Goal: Find contact information: Find contact information

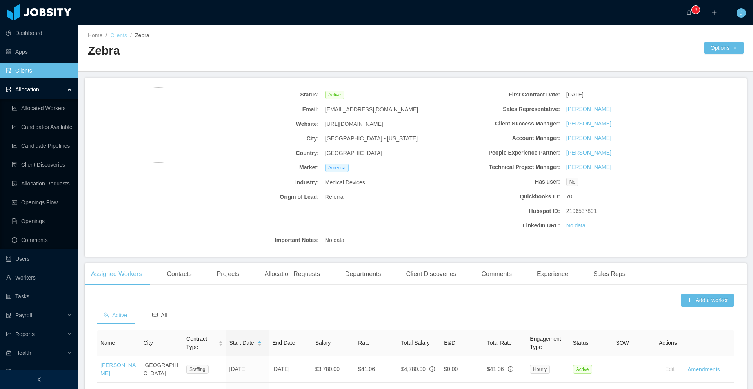
click at [123, 33] on link "Clients" at bounding box center [118, 35] width 17 height 6
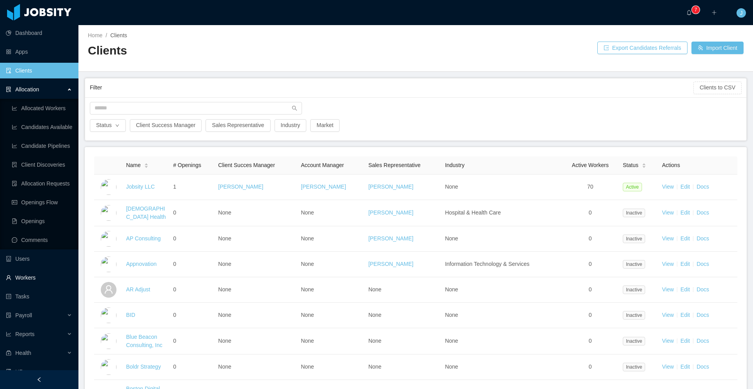
click at [33, 281] on link "Workers" at bounding box center [39, 278] width 66 height 16
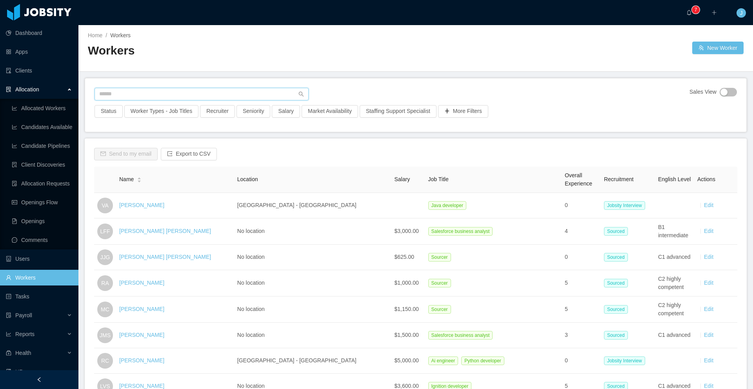
click at [158, 94] on input "text" at bounding box center [202, 94] width 214 height 13
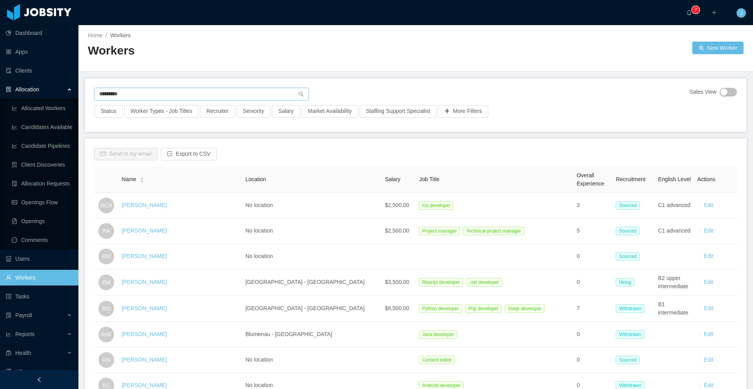
type input "**********"
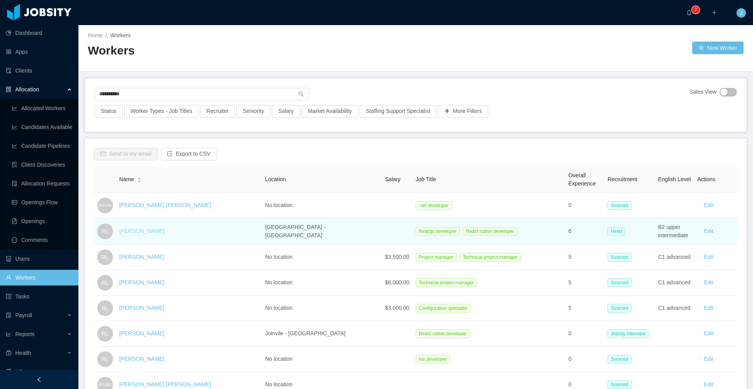
click at [148, 233] on link "[PERSON_NAME]" at bounding box center [141, 231] width 45 height 6
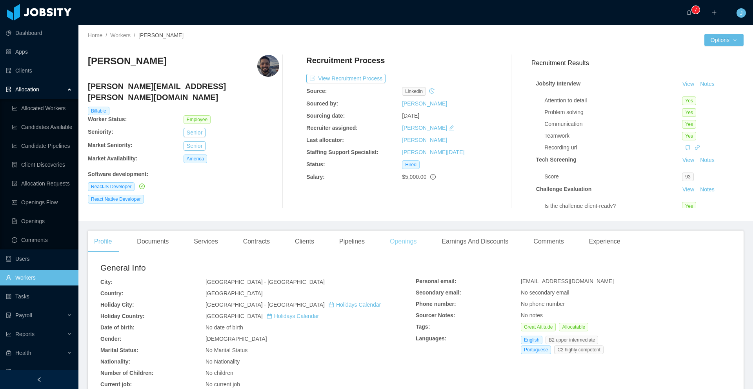
click at [404, 243] on div "Openings" at bounding box center [404, 242] width 40 height 22
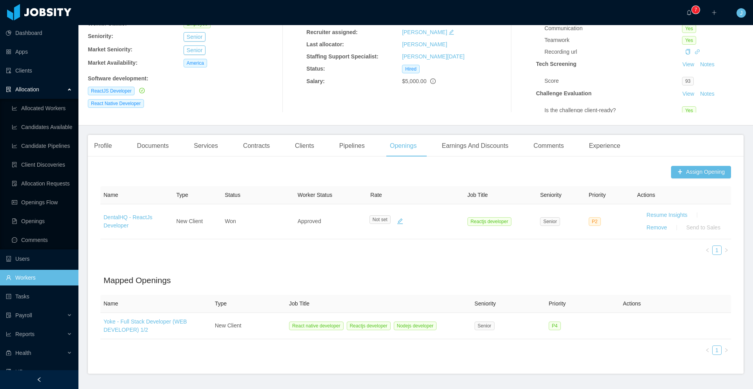
scroll to position [73, 0]
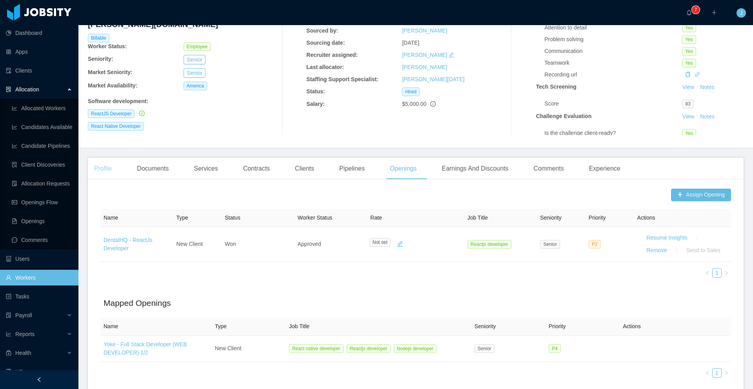
click at [103, 169] on div "Profile" at bounding box center [103, 169] width 30 height 22
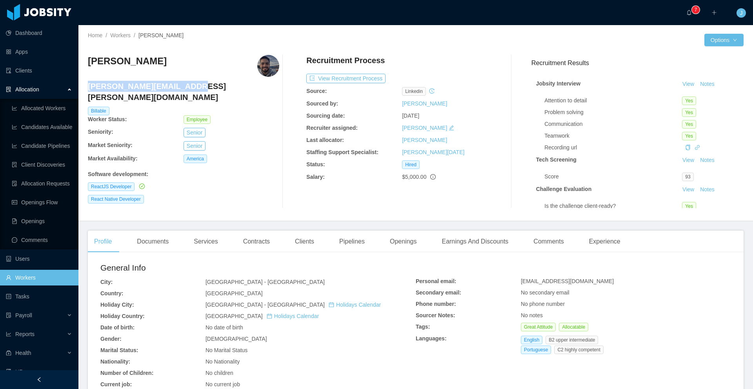
drag, startPoint x: 89, startPoint y: 86, endPoint x: 181, endPoint y: 86, distance: 91.8
click at [181, 86] on h4 "[PERSON_NAME][EMAIL_ADDRESS][PERSON_NAME][DOMAIN_NAME]" at bounding box center [184, 92] width 192 height 22
copy h4 "[PERSON_NAME][EMAIL_ADDRESS][PERSON_NAME][DOMAIN_NAME]"
click at [124, 38] on link "Workers" at bounding box center [120, 35] width 20 height 6
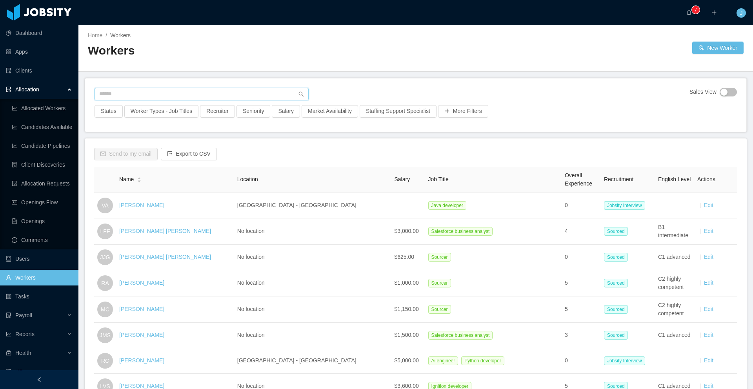
click at [148, 92] on input "text" at bounding box center [202, 94] width 214 height 13
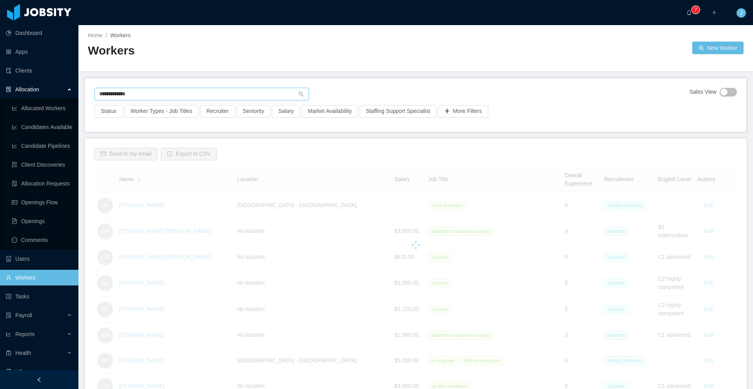
type input "**********"
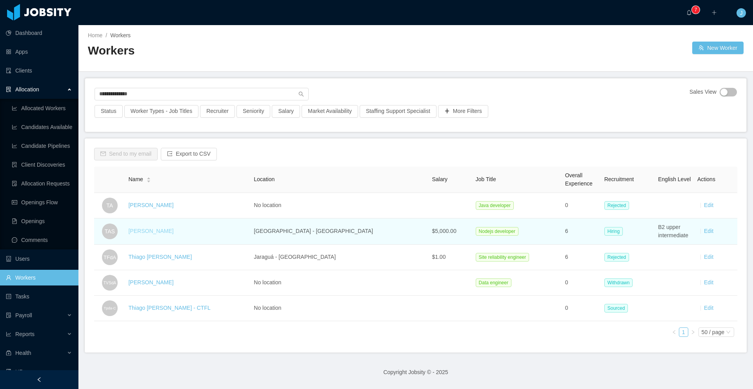
click at [173, 231] on link "[PERSON_NAME]" at bounding box center [150, 231] width 45 height 6
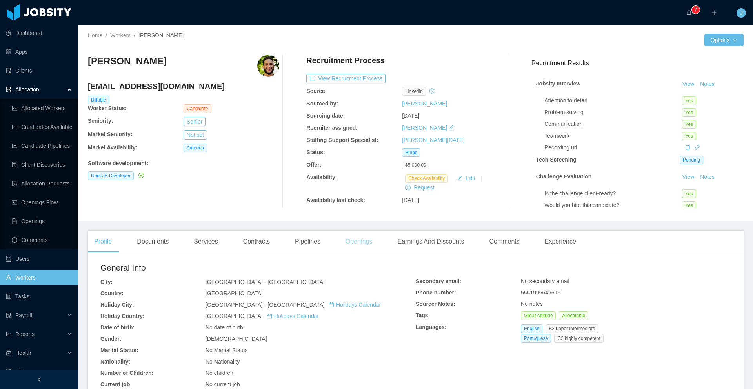
click at [365, 241] on div "Openings" at bounding box center [359, 242] width 40 height 22
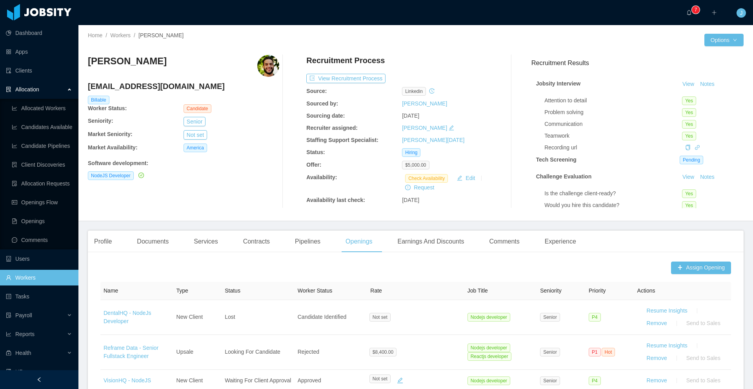
drag, startPoint x: 88, startPoint y: 85, endPoint x: 158, endPoint y: 89, distance: 70.3
click at [158, 89] on h4 "[EMAIL_ADDRESS][DOMAIN_NAME]" at bounding box center [184, 86] width 192 height 11
click at [92, 87] on h4 "[EMAIL_ADDRESS][DOMAIN_NAME]" at bounding box center [184, 86] width 192 height 11
drag, startPoint x: 88, startPoint y: 87, endPoint x: 178, endPoint y: 87, distance: 89.9
click at [178, 87] on h4 "[EMAIL_ADDRESS][DOMAIN_NAME]" at bounding box center [184, 86] width 192 height 11
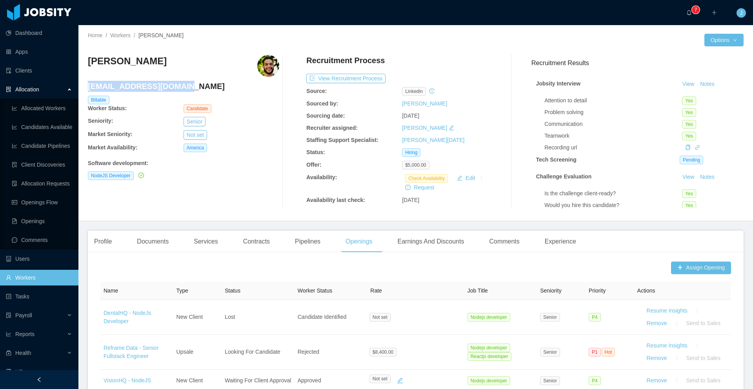
copy h4 "[EMAIL_ADDRESS][DOMAIN_NAME]"
